Goal: Task Accomplishment & Management: Use online tool/utility

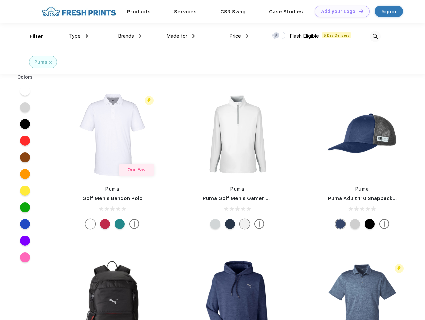
click at [339, 11] on link "Add your Logo Design Tool" at bounding box center [341, 12] width 55 height 12
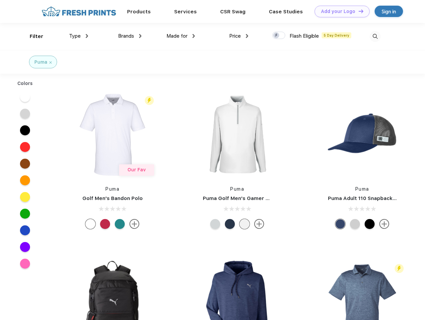
click at [0, 0] on div "Design Tool" at bounding box center [0, 0] width 0 height 0
click at [358, 11] on link "Add your Logo Design Tool" at bounding box center [341, 12] width 55 height 12
click at [32, 36] on div "Filter" at bounding box center [37, 37] width 14 height 8
click at [79, 36] on span "Type" at bounding box center [75, 36] width 12 height 6
click at [130, 36] on span "Brands" at bounding box center [126, 36] width 16 height 6
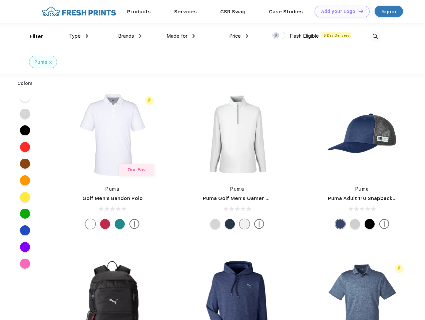
click at [181, 36] on span "Made for" at bounding box center [176, 36] width 21 height 6
click at [239, 36] on span "Price" at bounding box center [235, 36] width 12 height 6
click at [279, 36] on div at bounding box center [278, 35] width 13 height 7
click at [276, 36] on input "checkbox" at bounding box center [274, 33] width 4 height 4
click at [375, 36] on img at bounding box center [374, 36] width 11 height 11
